Goal: Information Seeking & Learning: Learn about a topic

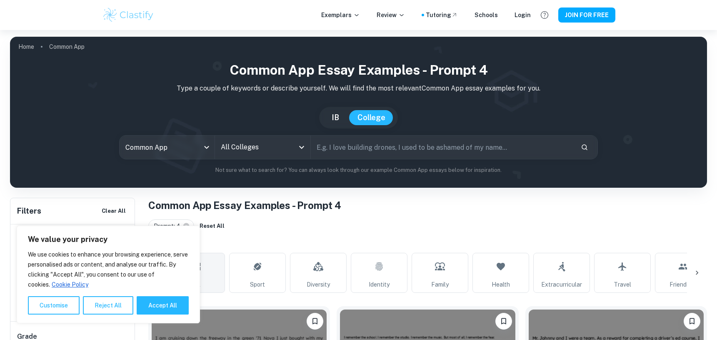
scroll to position [208, 0]
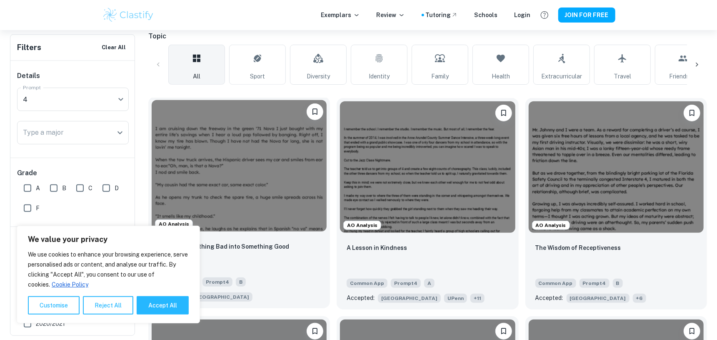
click at [296, 149] on img at bounding box center [239, 165] width 175 height 131
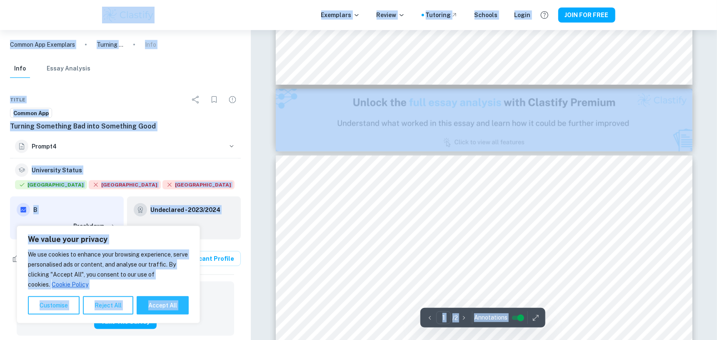
type input "2"
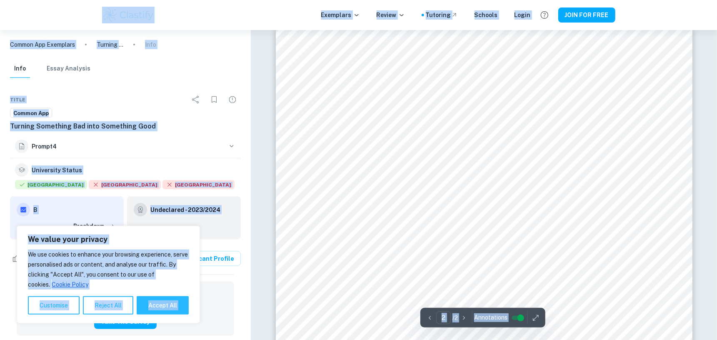
scroll to position [625, 0]
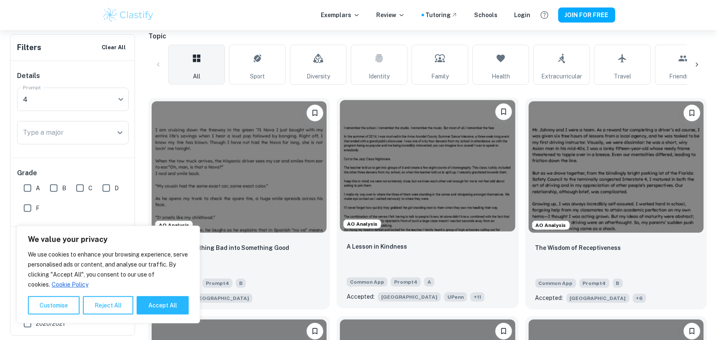
click at [456, 155] on img at bounding box center [427, 165] width 175 height 131
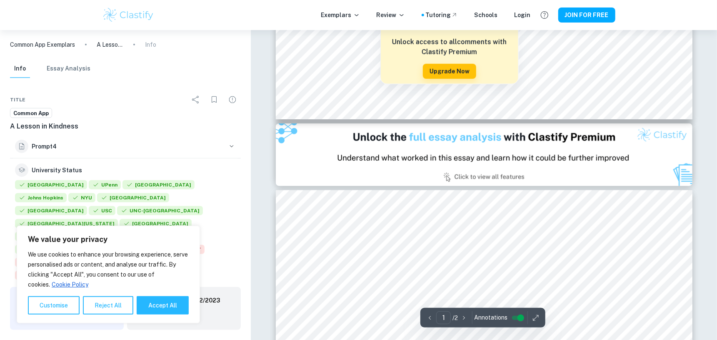
scroll to position [292, 0]
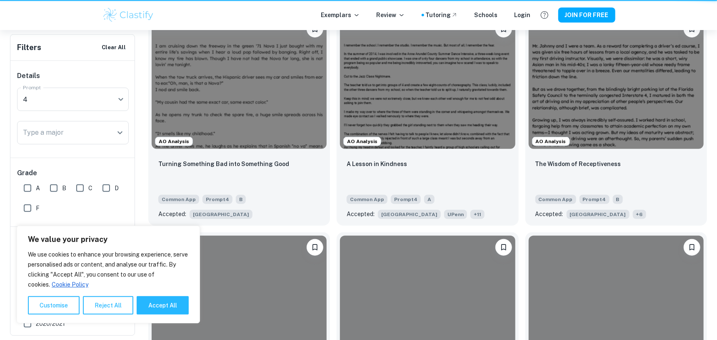
scroll to position [208, 0]
